Goal: Find specific page/section: Find specific page/section

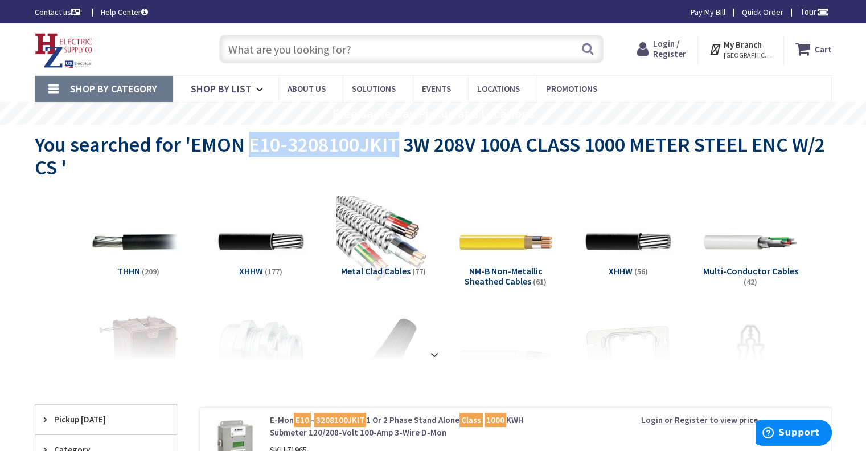
drag, startPoint x: 396, startPoint y: 144, endPoint x: 247, endPoint y: 153, distance: 150.0
click at [247, 153] on span "You searched for 'EMON E10-3208100JKIT 3W 208V 100A CLASS 1000 METER STEEL ENC …" at bounding box center [430, 156] width 791 height 48
copy span "E10-3208100JKIT"
click at [286, 48] on input "text" at bounding box center [411, 49] width 384 height 28
paste input "E10-3208100JKIT"
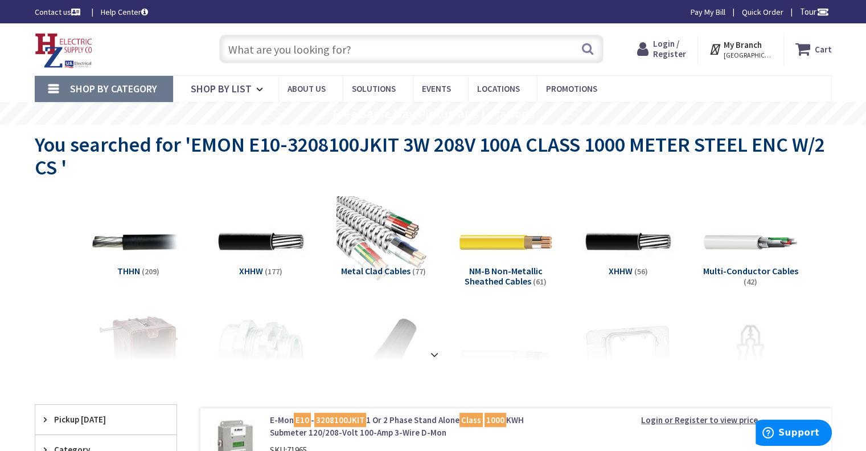
type input "E10-3208100JKIT"
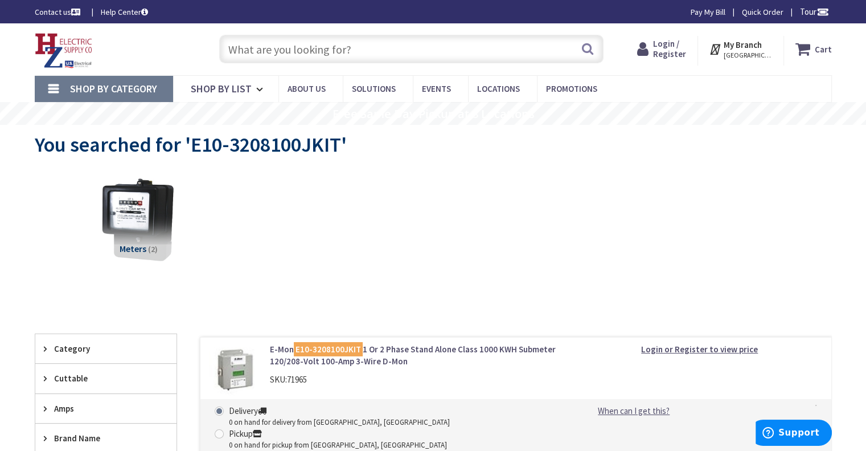
click at [337, 351] on mark "E10-3208100JKIT" at bounding box center [328, 349] width 69 height 14
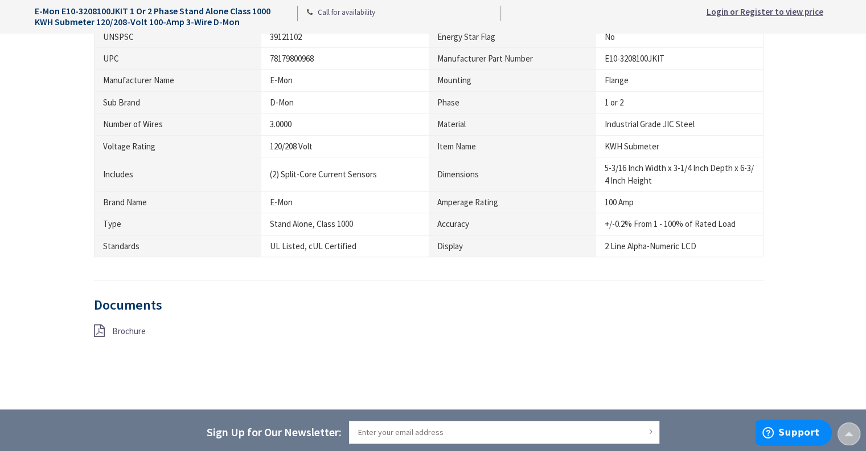
scroll to position [738, 0]
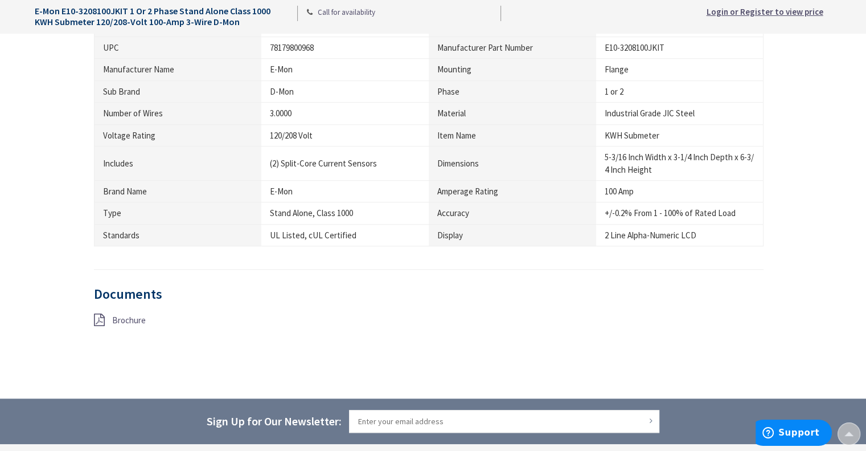
click at [98, 321] on icon at bounding box center [99, 319] width 11 height 13
